Goal: Find contact information: Find contact information

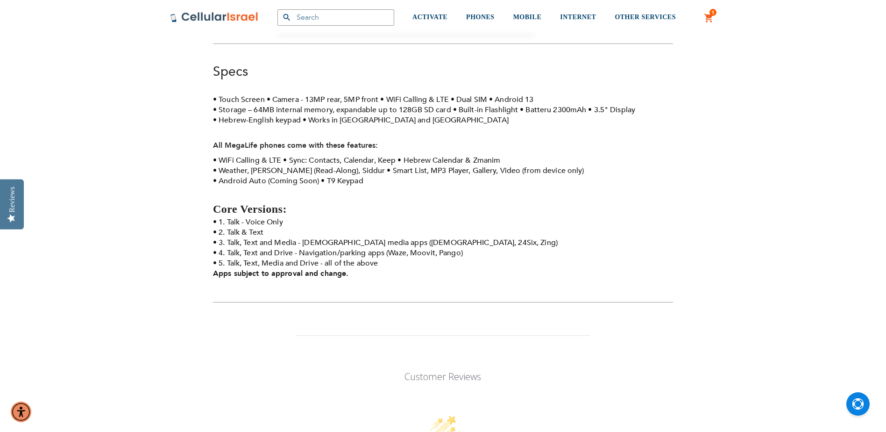
scroll to position [791, 0]
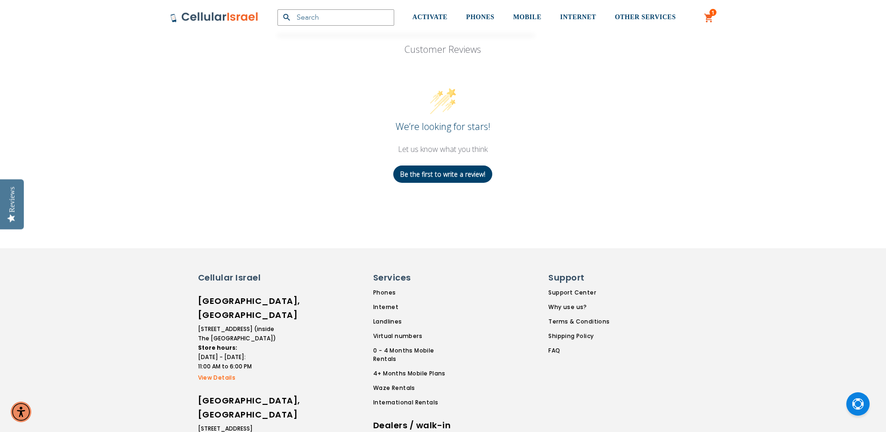
click at [227, 343] on strong "Store hours:" at bounding box center [217, 347] width 39 height 8
drag, startPoint x: 227, startPoint y: 200, endPoint x: 302, endPoint y: 203, distance: 75.3
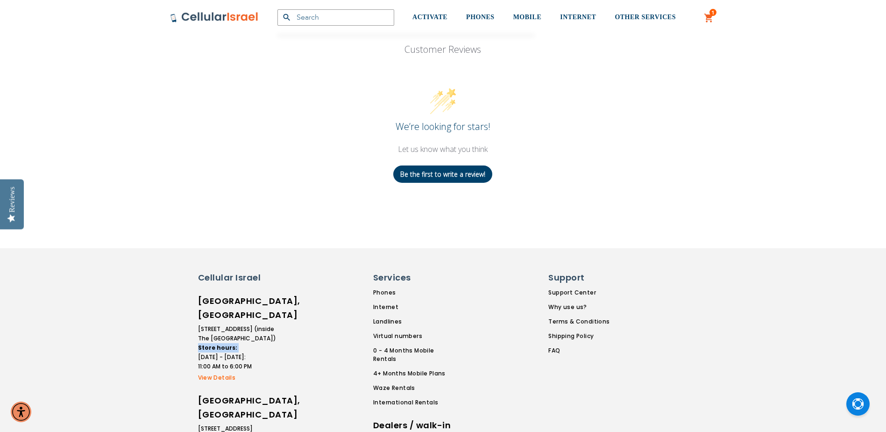
click at [302, 271] on div at bounding box center [334, 439] width 77 height 337
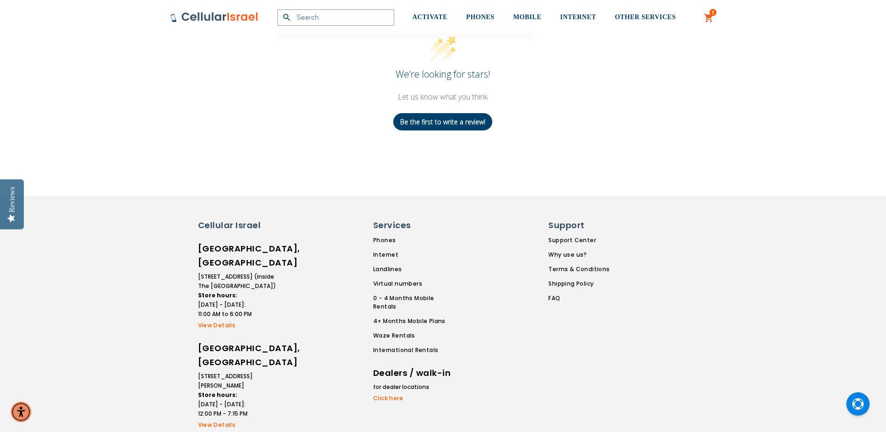
scroll to position [844, 0]
click at [575, 235] on link "Support Center" at bounding box center [578, 239] width 61 height 8
click at [389, 393] on link "Click here" at bounding box center [412, 397] width 79 height 8
